Goal: Entertainment & Leisure: Consume media (video, audio)

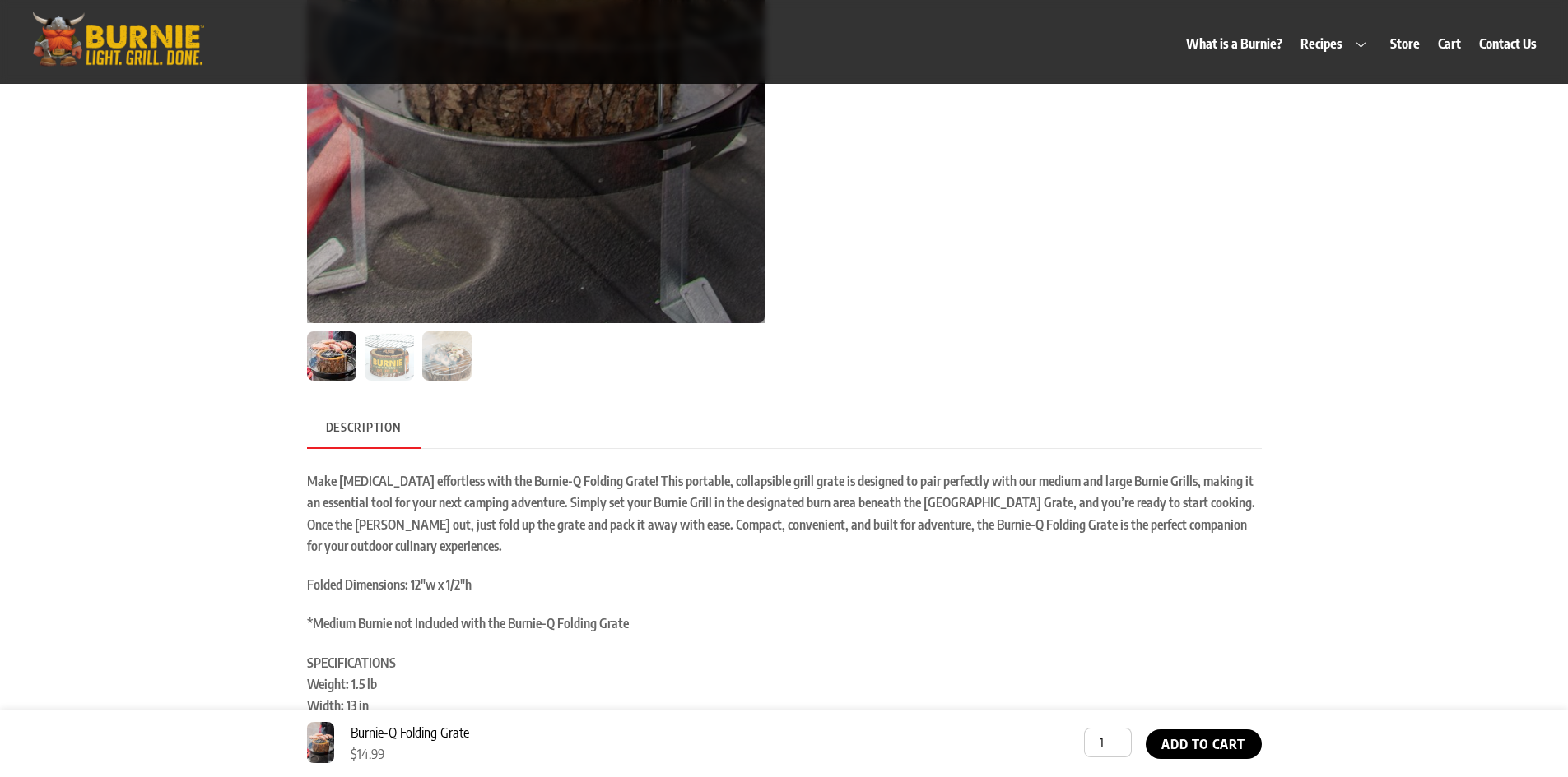
scroll to position [576, 0]
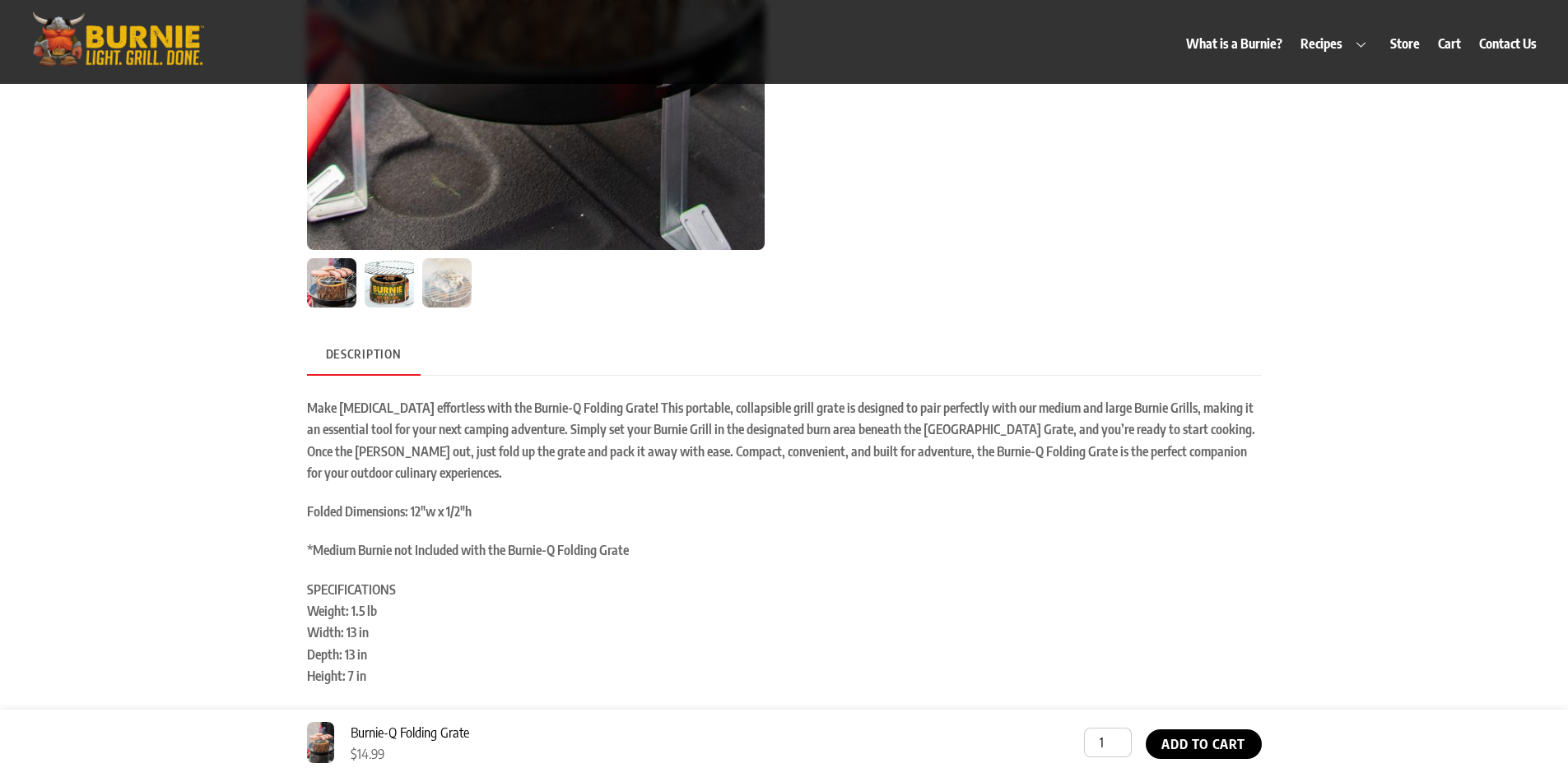
click at [400, 280] on img at bounding box center [389, 283] width 50 height 49
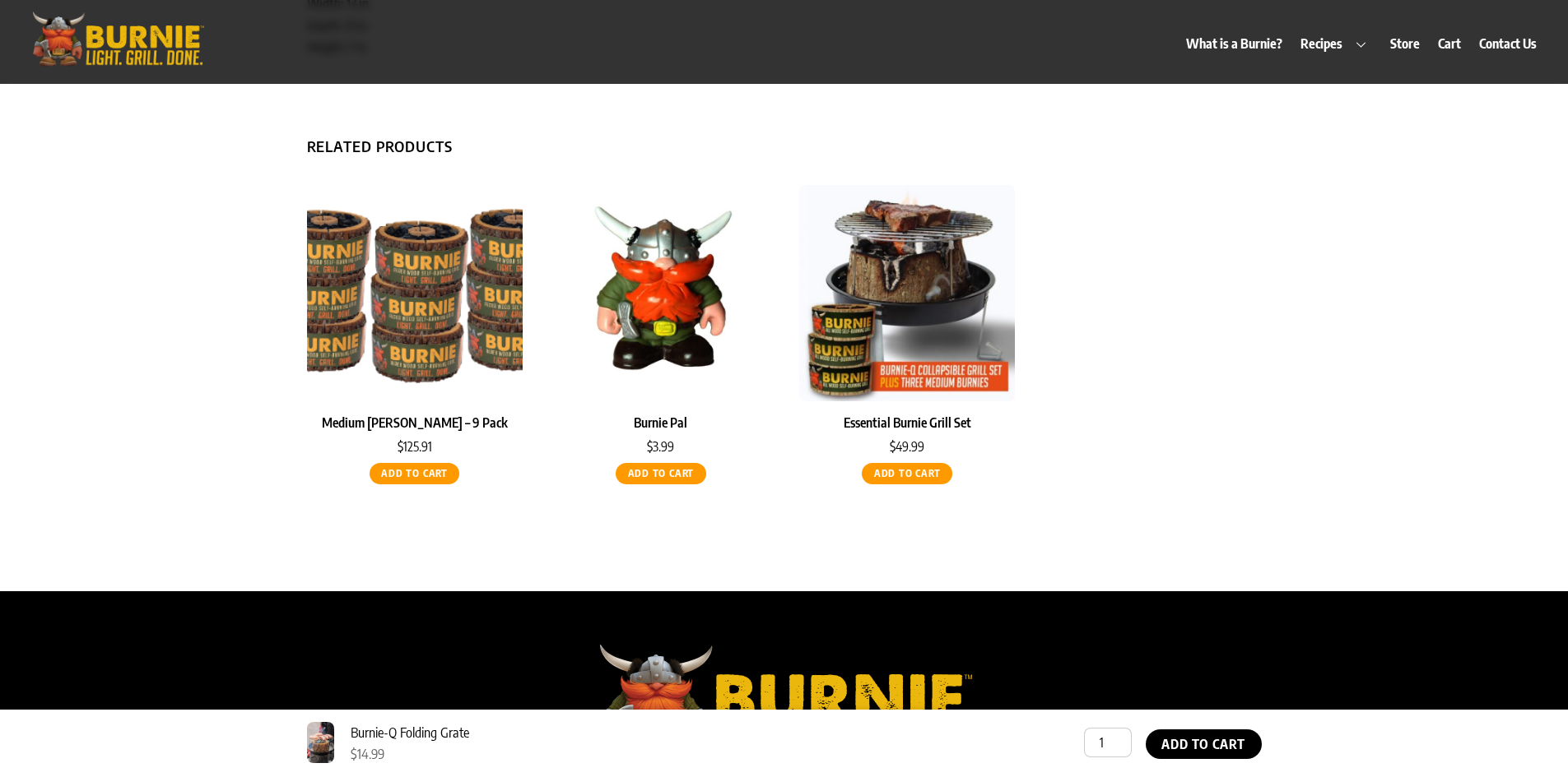
scroll to position [1291, 0]
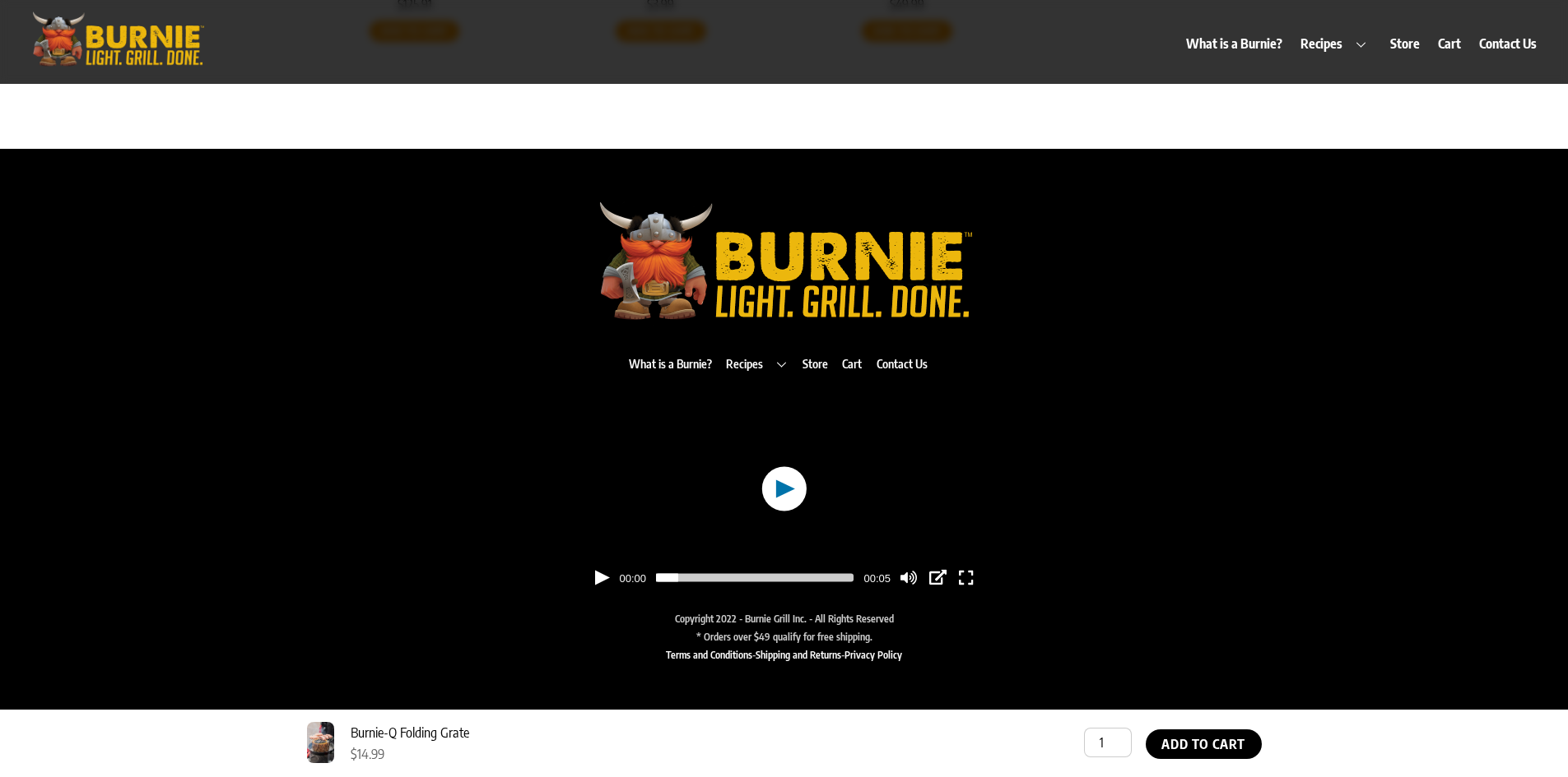
click at [777, 478] on button "button" at bounding box center [783, 489] width 44 height 43
click at [768, 470] on button "button" at bounding box center [783, 489] width 44 height 43
click at [964, 576] on icon "button" at bounding box center [966, 578] width 14 height 16
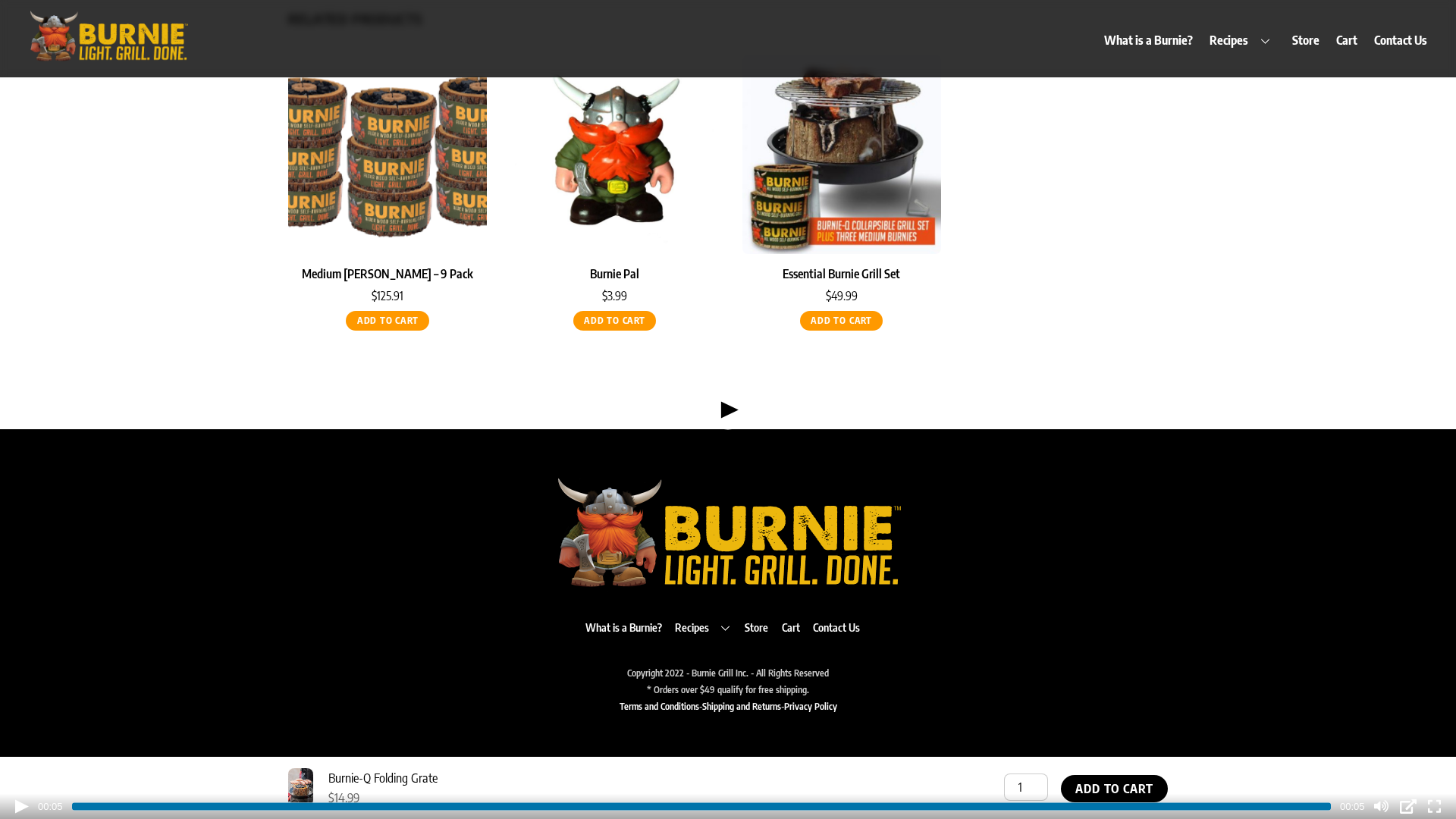
drag, startPoint x: 1376, startPoint y: 758, endPoint x: 1370, endPoint y: 659, distance: 99.2
click at [1370, 659] on div "15 15 00:05 00:05 .tf_fa.tf-fas-external-link-alt{width:1.125em}.tf_fa.tf-fas-e…" at bounding box center [728, 409] width 1456 height 819
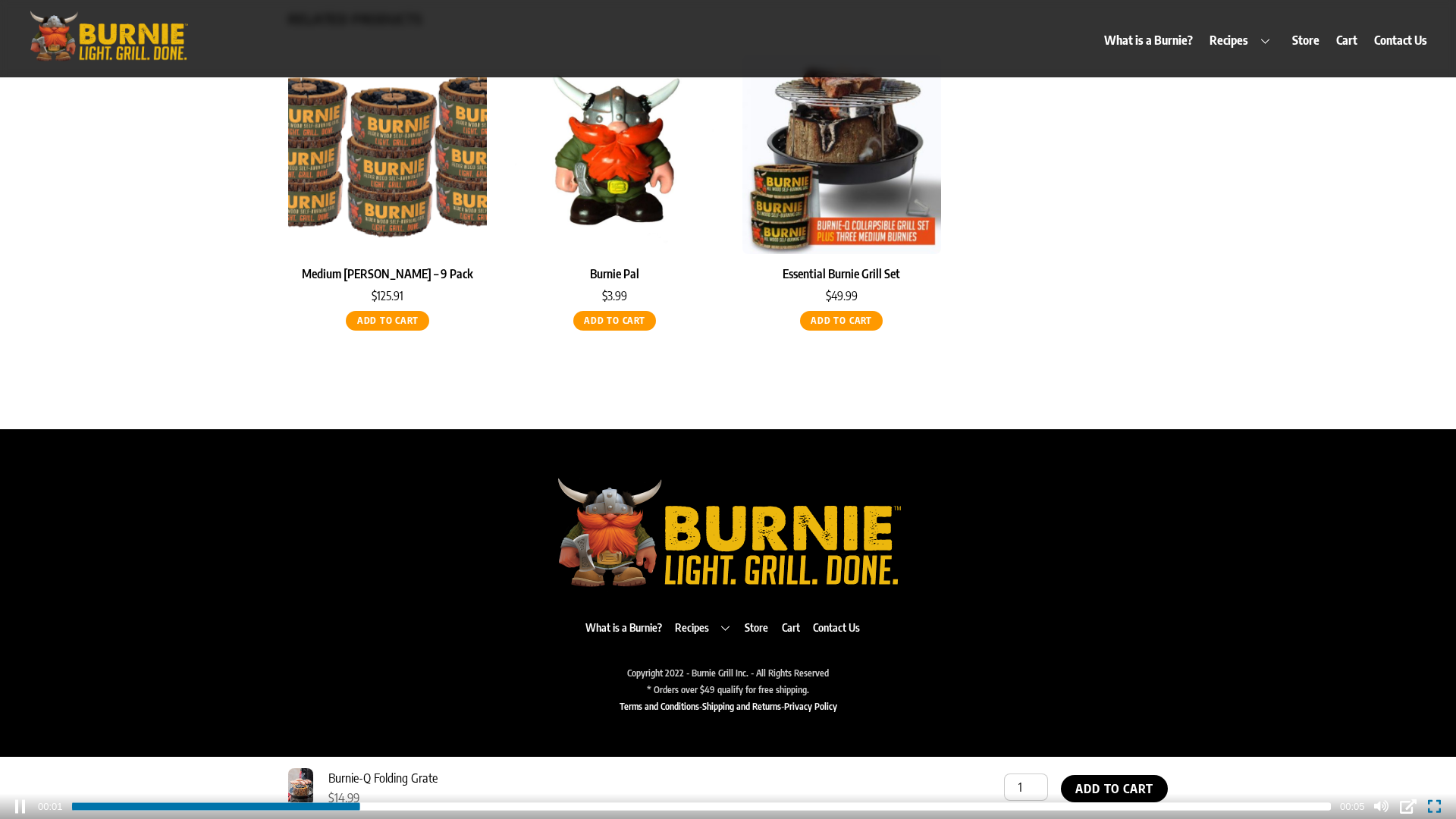
click at [1438, 717] on icon "button" at bounding box center [1434, 807] width 13 height 15
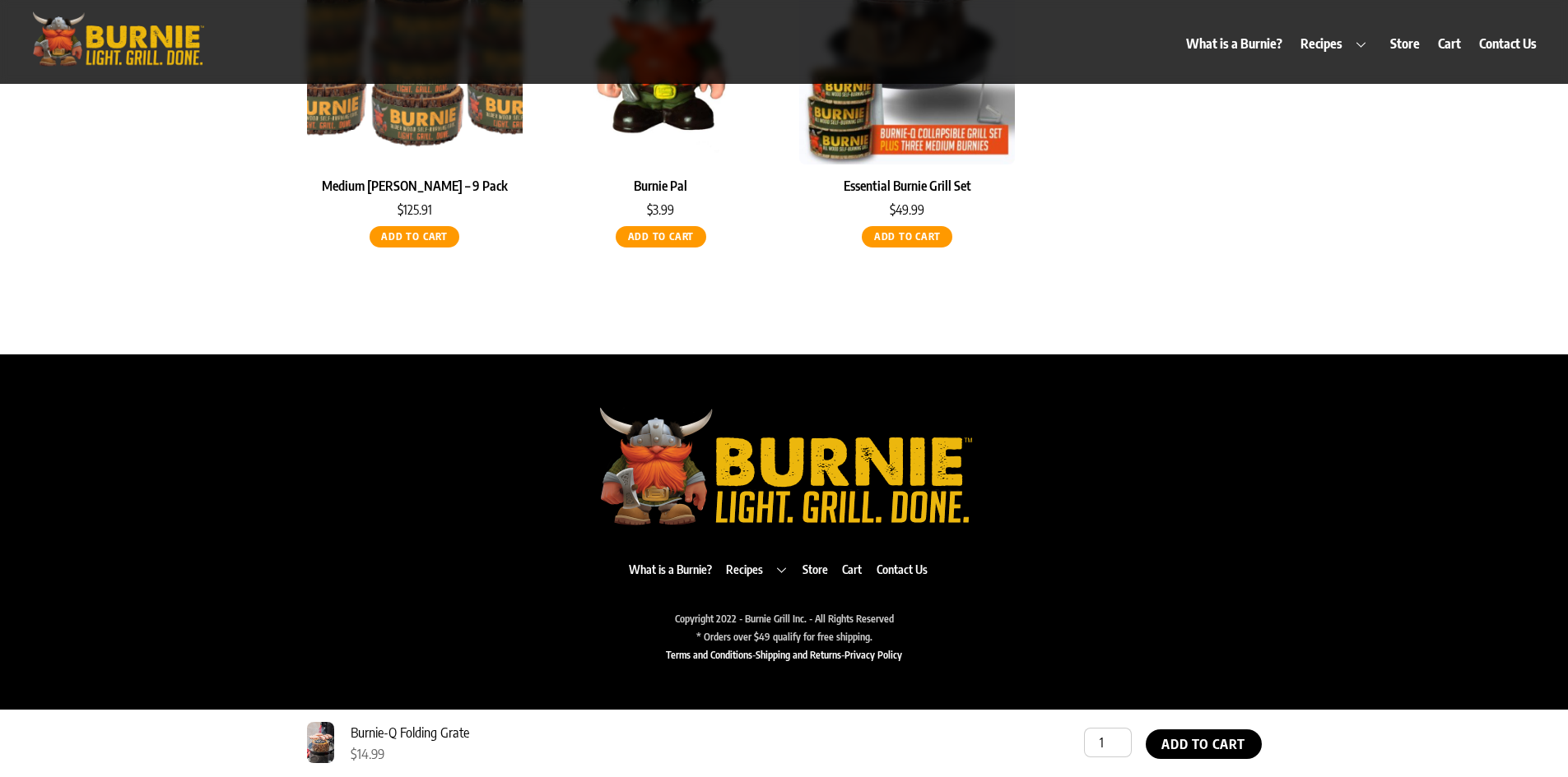
scroll to position [1291, 0]
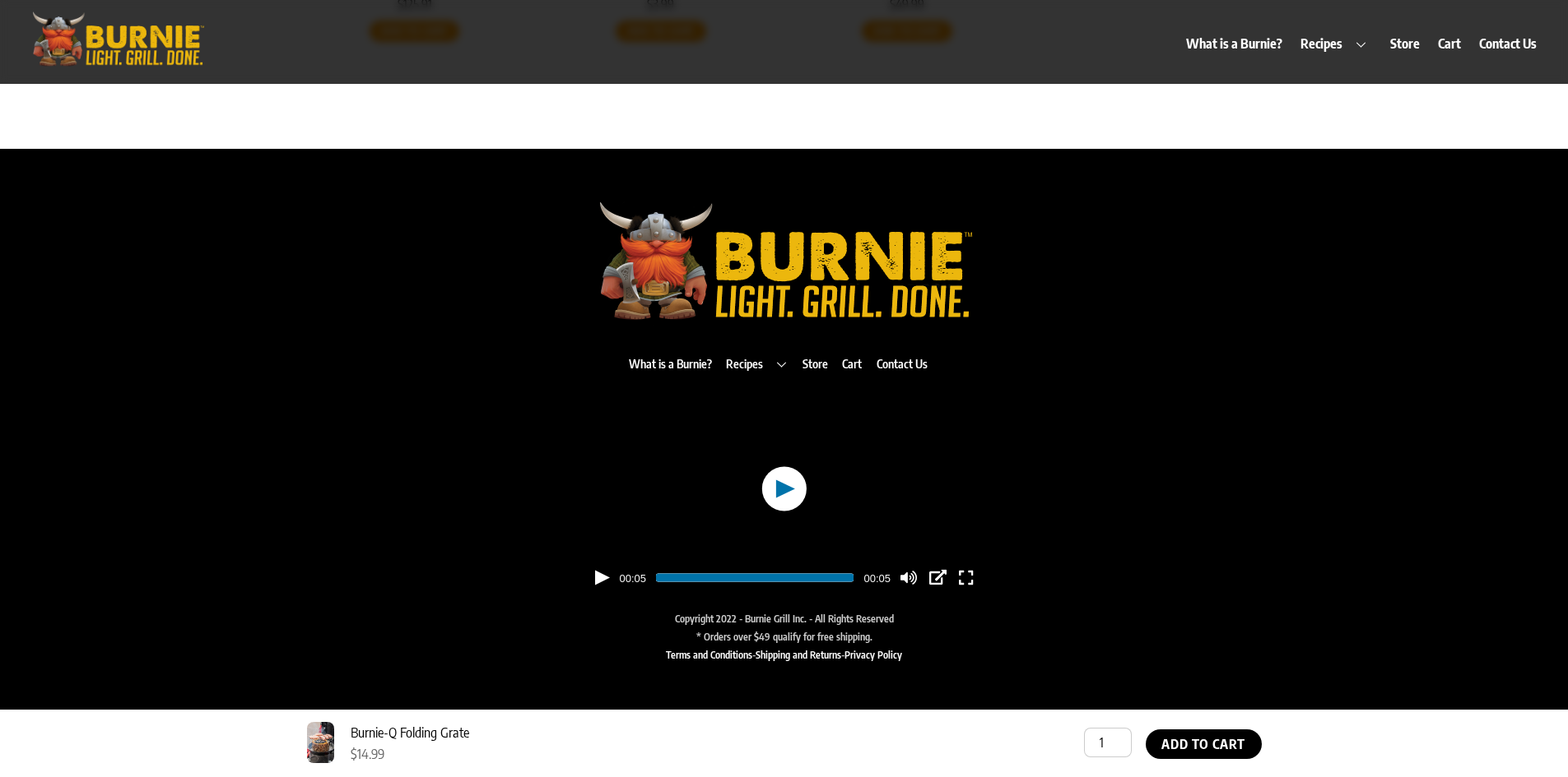
click at [784, 474] on button "button" at bounding box center [783, 489] width 44 height 43
click at [605, 576] on button "button" at bounding box center [602, 578] width 15 height 15
type input "100"
